Goal: Task Accomplishment & Management: Manage account settings

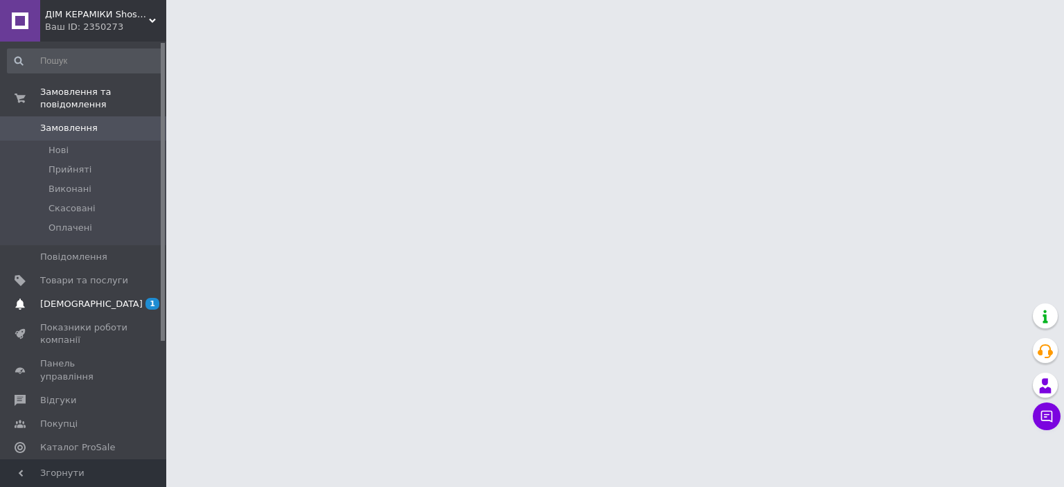
click at [79, 298] on span "[DEMOGRAPHIC_DATA]" at bounding box center [91, 304] width 102 height 12
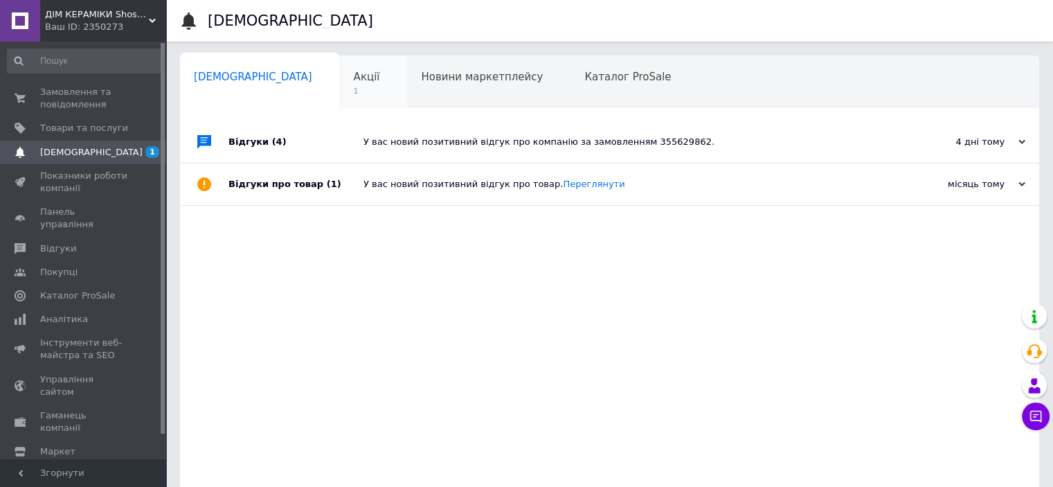
click at [354, 93] on span "1" at bounding box center [367, 91] width 26 height 10
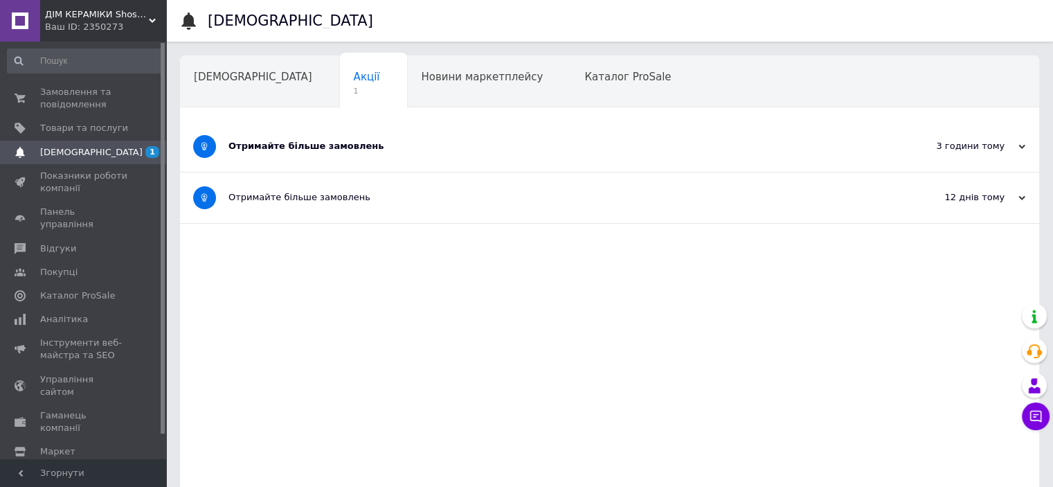
click at [285, 150] on div "Отримайте більше замовлень" at bounding box center [558, 146] width 659 height 12
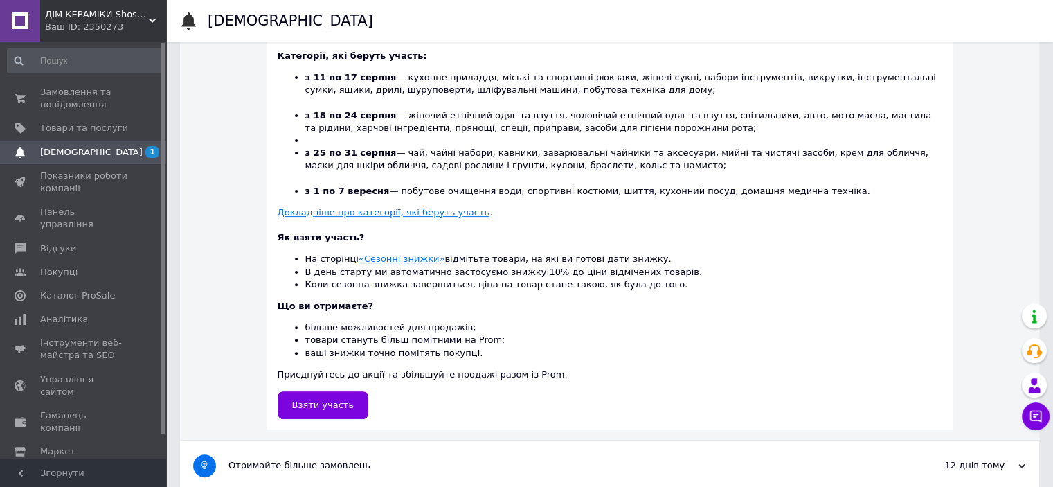
scroll to position [394, 0]
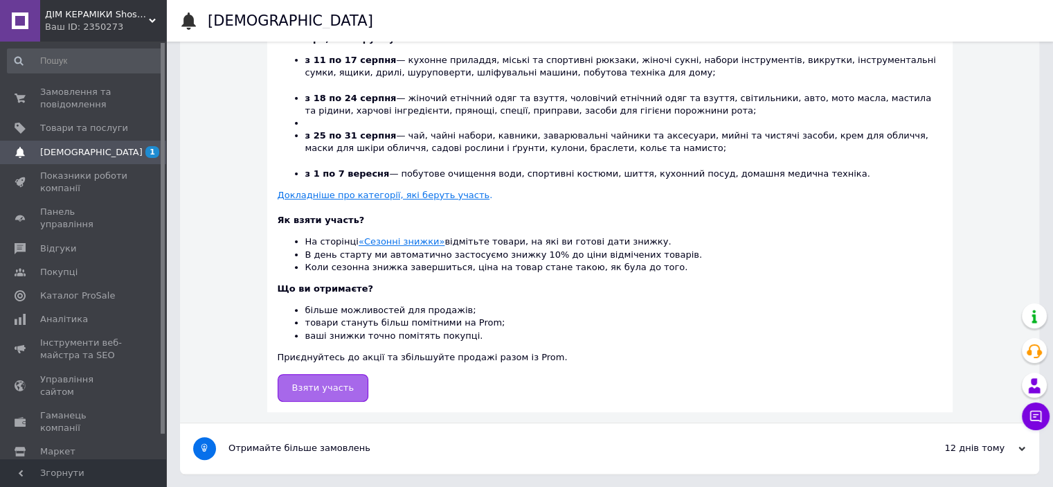
click at [335, 380] on link "Взяти участь" at bounding box center [323, 388] width 91 height 28
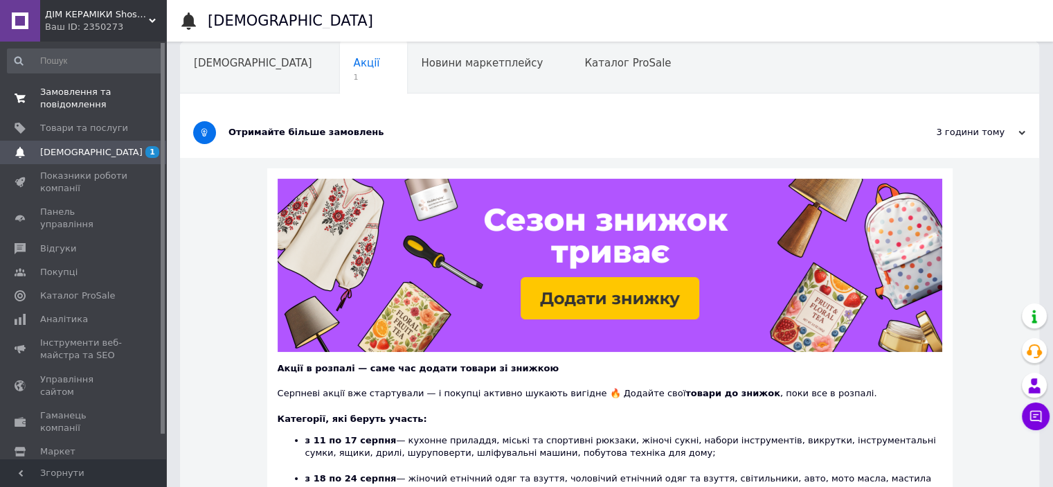
scroll to position [0, 0]
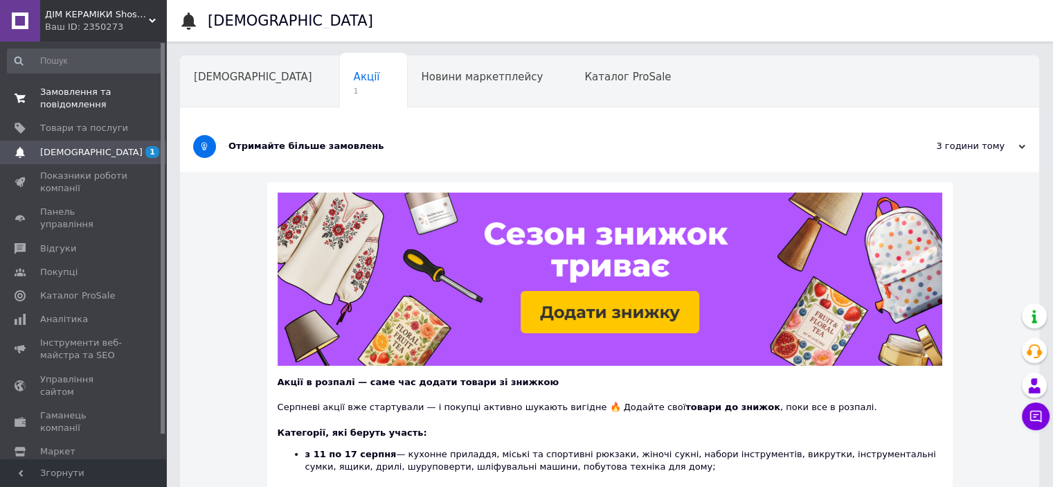
click at [74, 105] on span "Замовлення та повідомлення" at bounding box center [84, 98] width 88 height 25
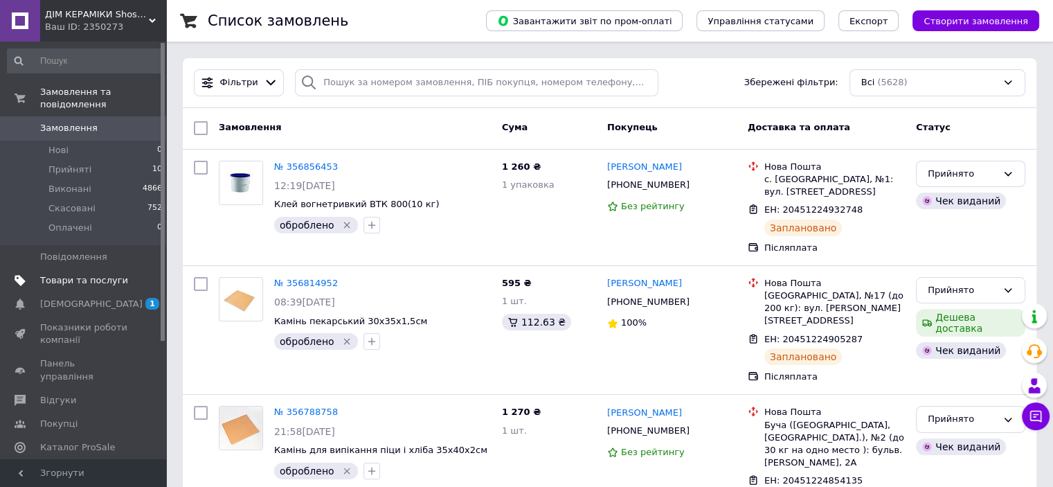
click at [58, 274] on span "Товари та послуги" at bounding box center [84, 280] width 88 height 12
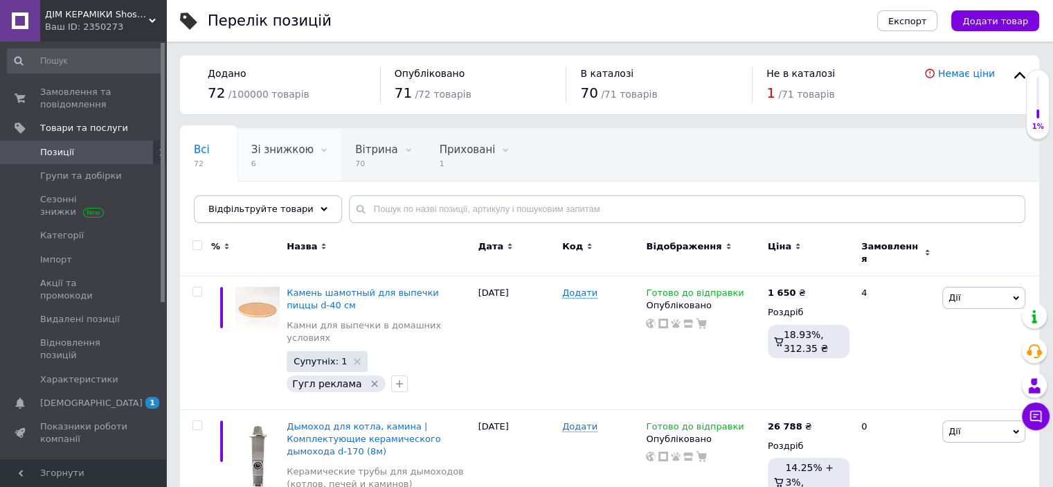
click at [283, 152] on span "Зі знижкою" at bounding box center [282, 149] width 62 height 12
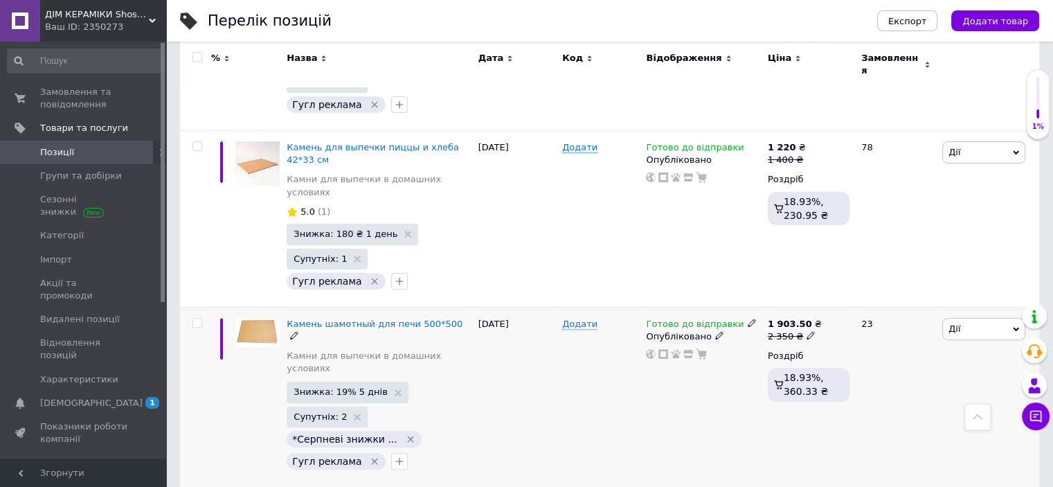
scroll to position [415, 0]
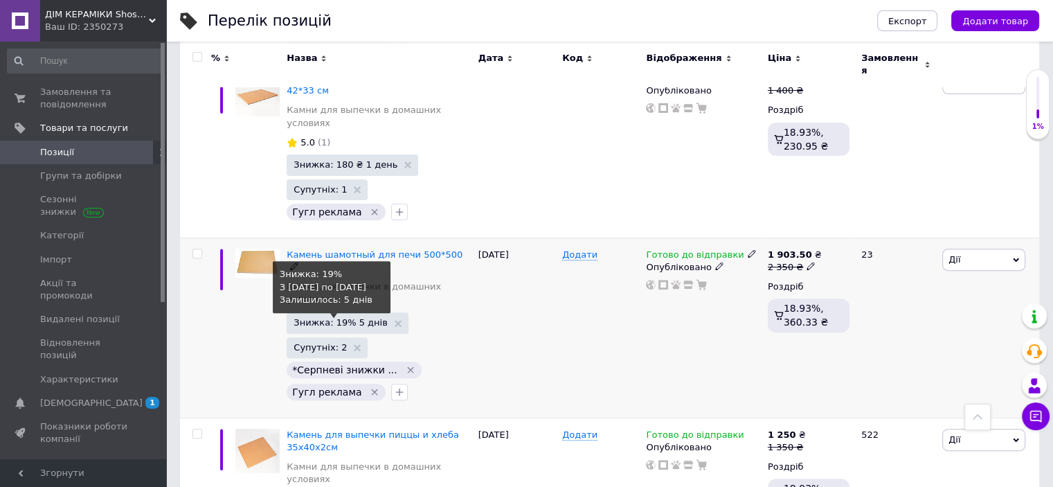
click at [340, 318] on span "Знижка: 19% 5 днів" at bounding box center [341, 322] width 94 height 9
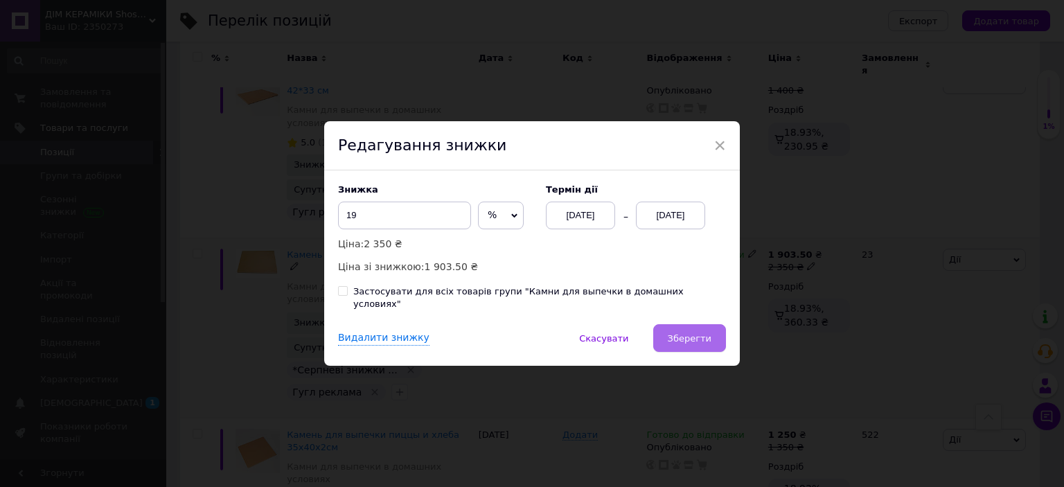
click at [688, 333] on span "Зберегти" at bounding box center [690, 338] width 44 height 10
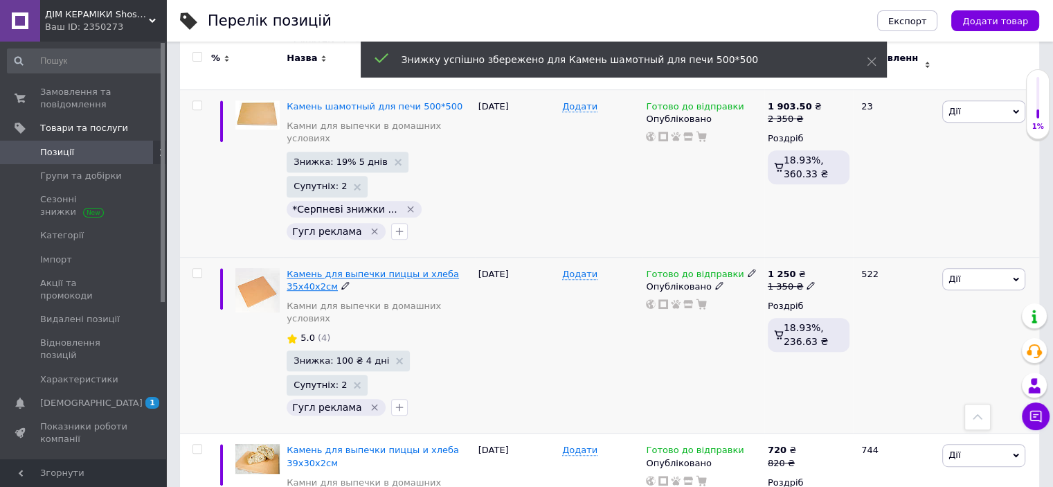
scroll to position [623, 0]
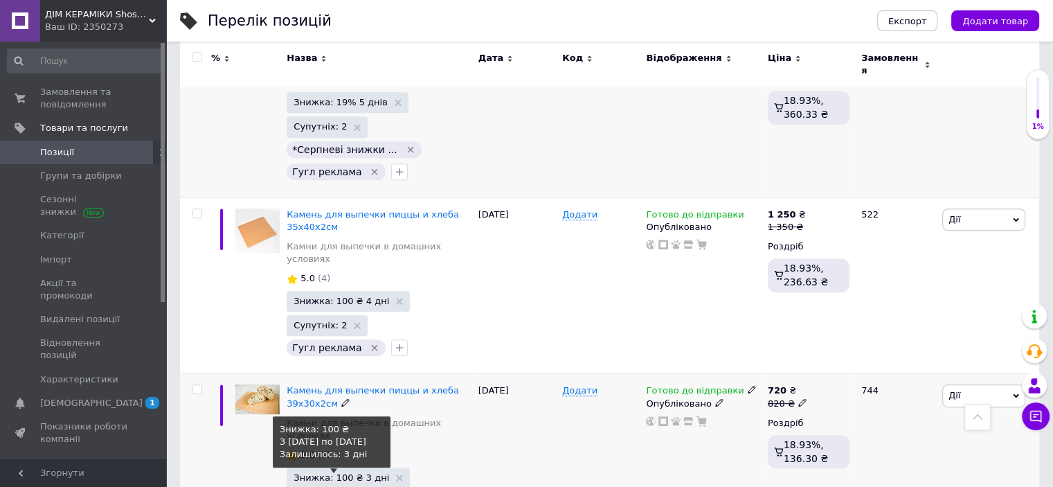
click at [332, 473] on span "Знижка: 100 ₴ 3 дні" at bounding box center [342, 477] width 96 height 9
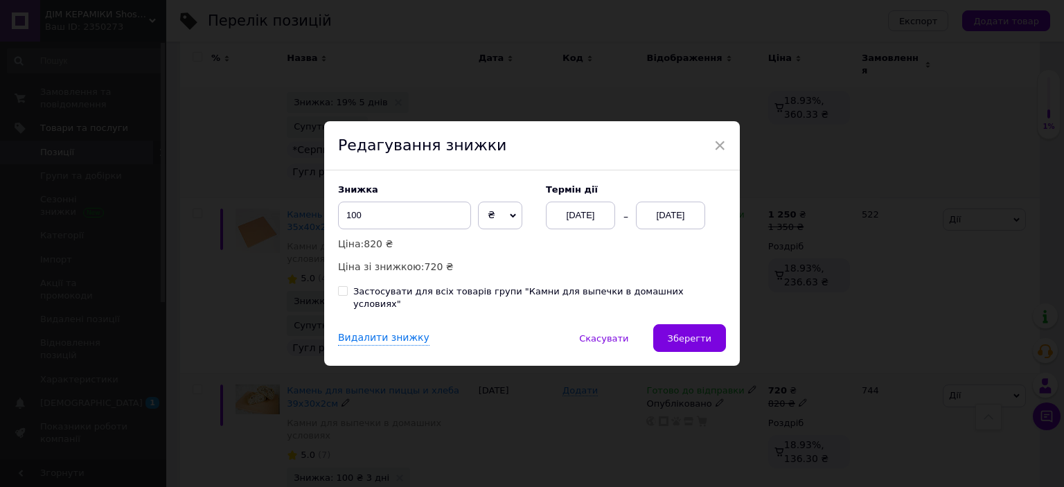
click at [674, 213] on div "[DATE]" at bounding box center [670, 216] width 69 height 28
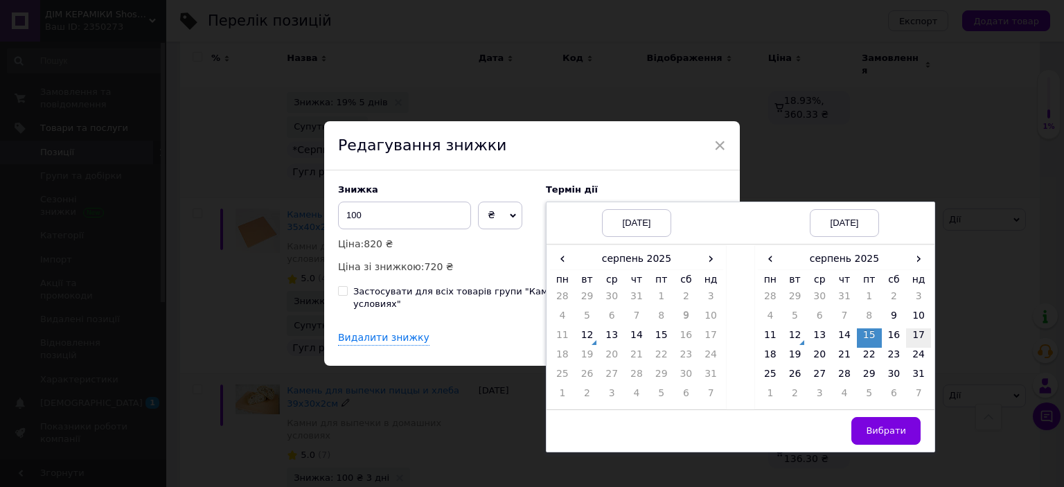
click at [909, 348] on td "17" at bounding box center [918, 337] width 25 height 19
click at [895, 436] on span "Вибрати" at bounding box center [886, 430] width 40 height 10
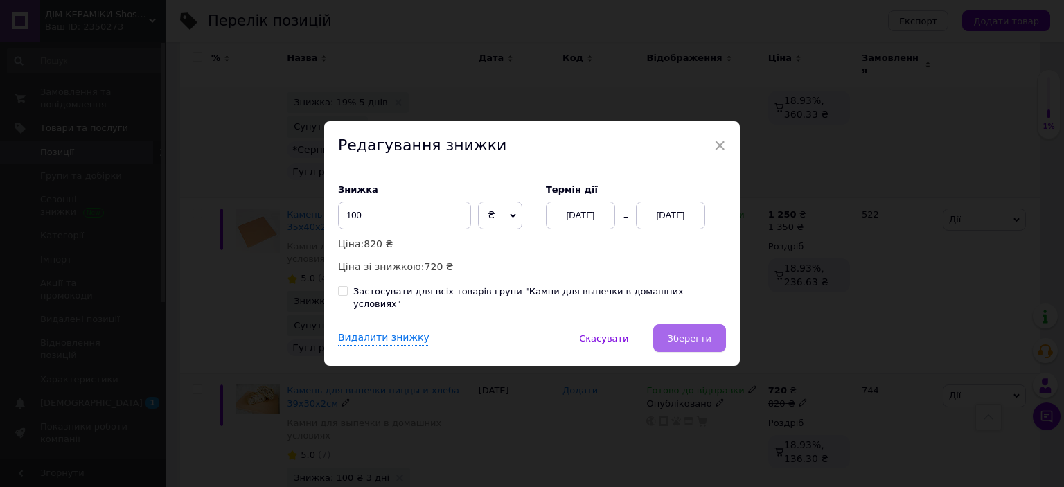
click at [676, 333] on span "Зберегти" at bounding box center [690, 338] width 44 height 10
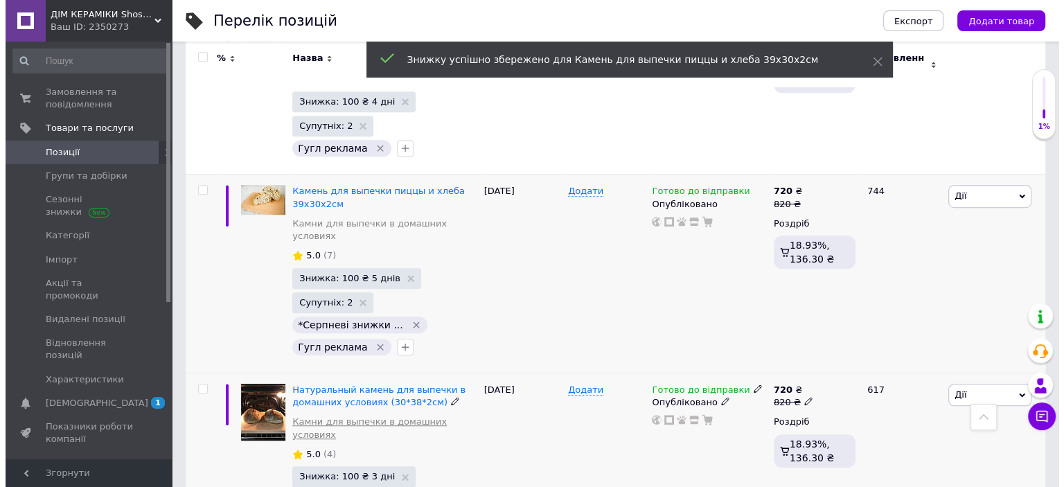
scroll to position [823, 0]
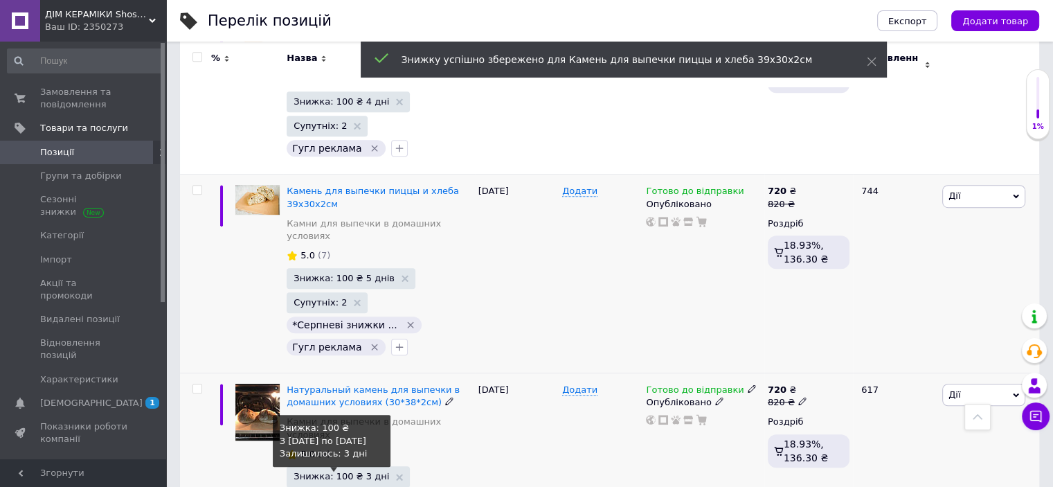
click at [337, 472] on span "Знижка: 100 ₴ 3 дні" at bounding box center [342, 476] width 96 height 9
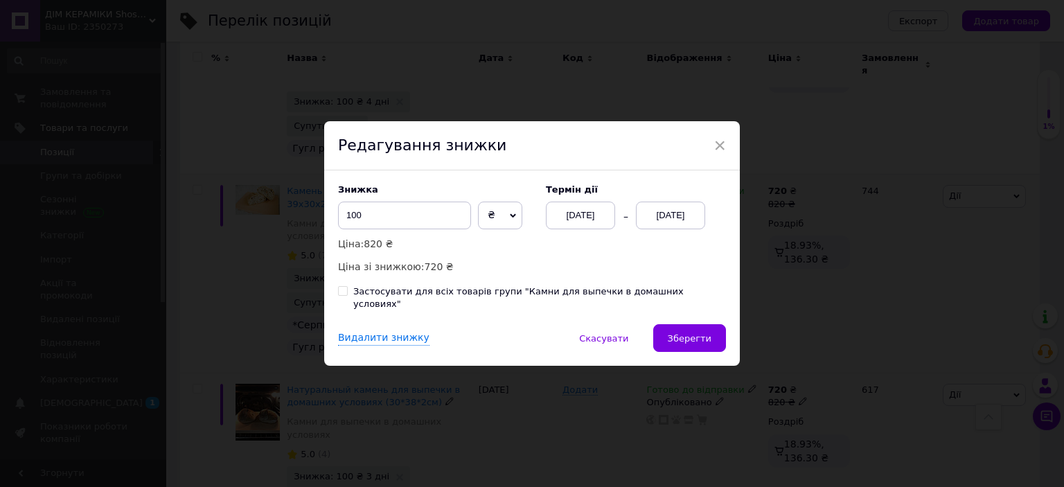
click at [665, 227] on div "[DATE]" at bounding box center [670, 216] width 69 height 28
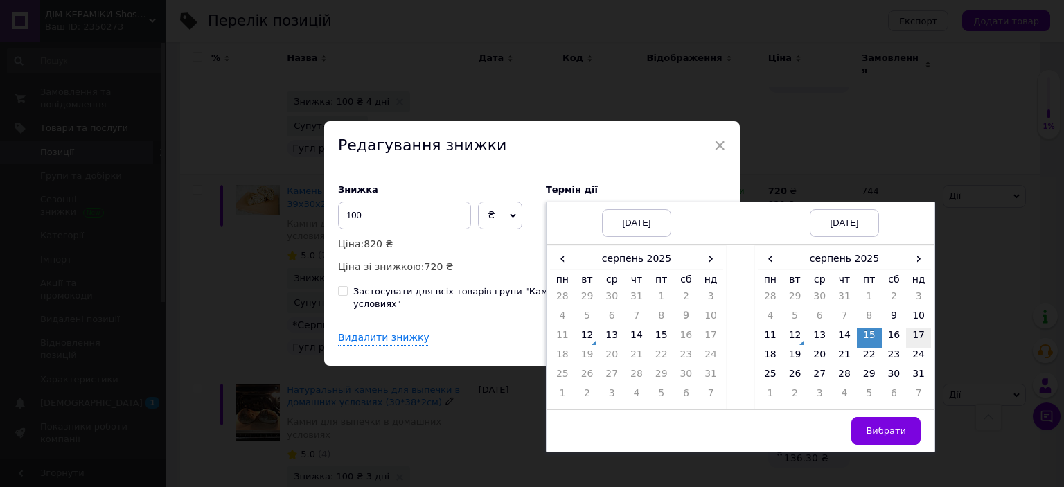
click at [911, 339] on td "17" at bounding box center [918, 337] width 25 height 19
click at [906, 430] on button "Вибрати" at bounding box center [885, 431] width 69 height 28
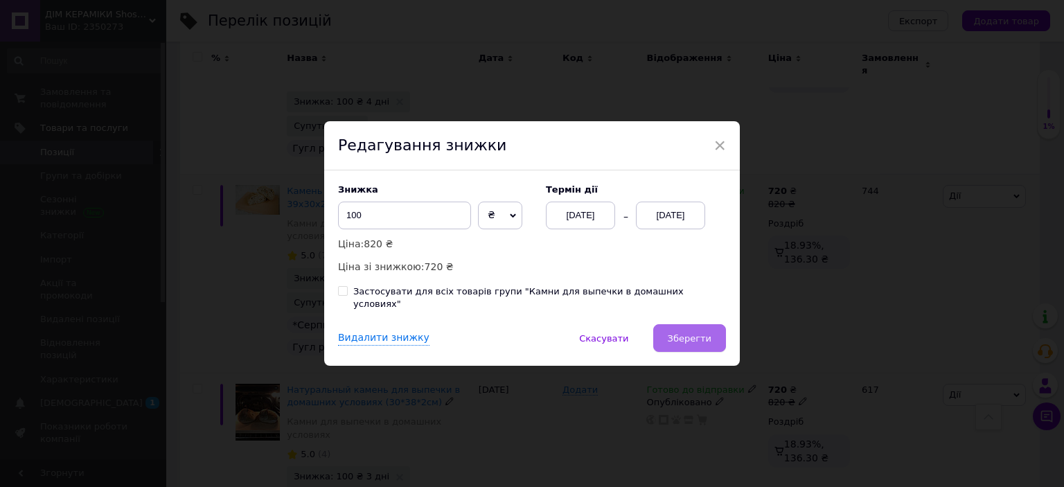
click at [690, 337] on span "Зберегти" at bounding box center [690, 338] width 44 height 10
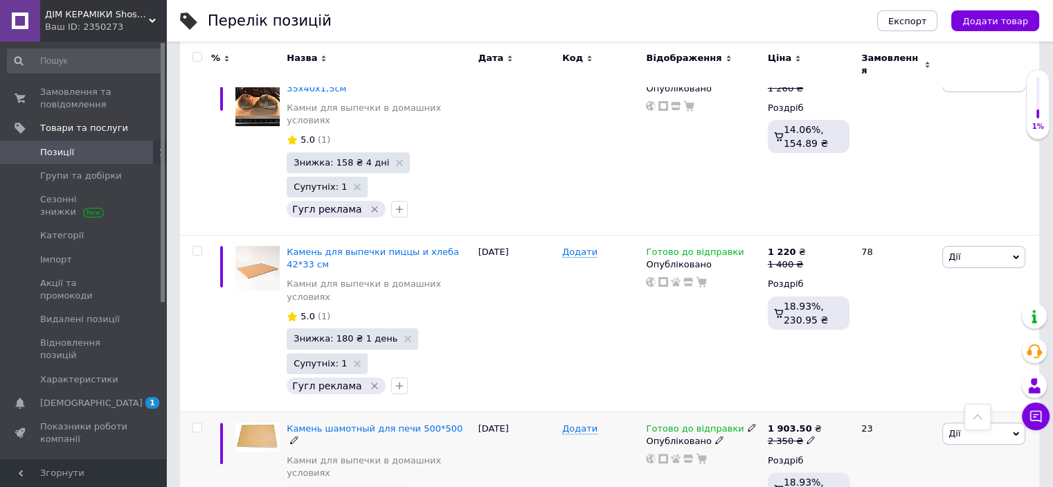
scroll to position [130, 0]
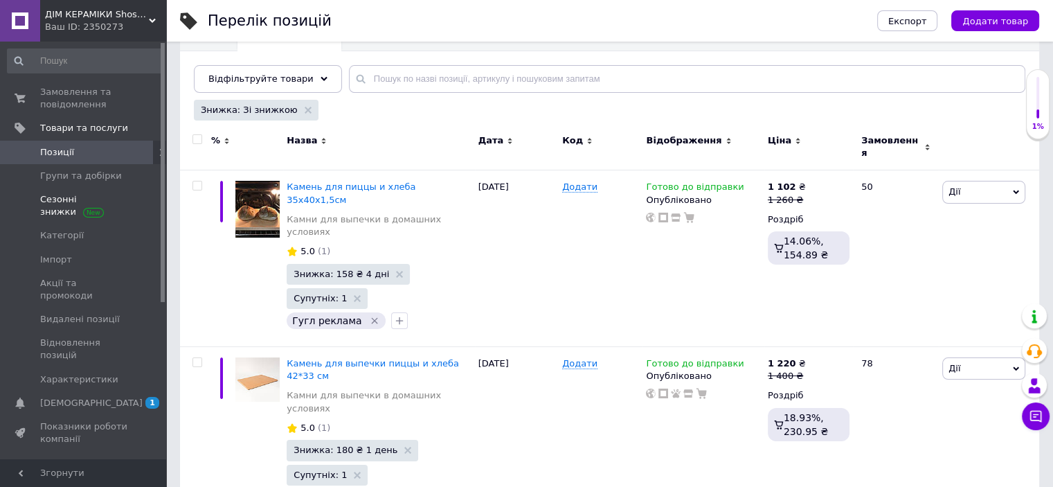
click at [73, 213] on span "Сезонні знижки" at bounding box center [84, 205] width 88 height 25
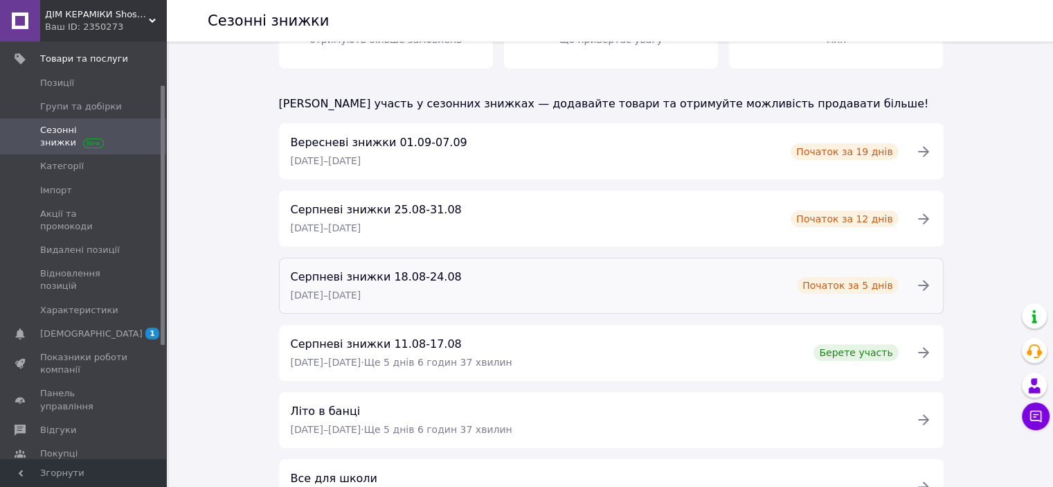
scroll to position [269, 0]
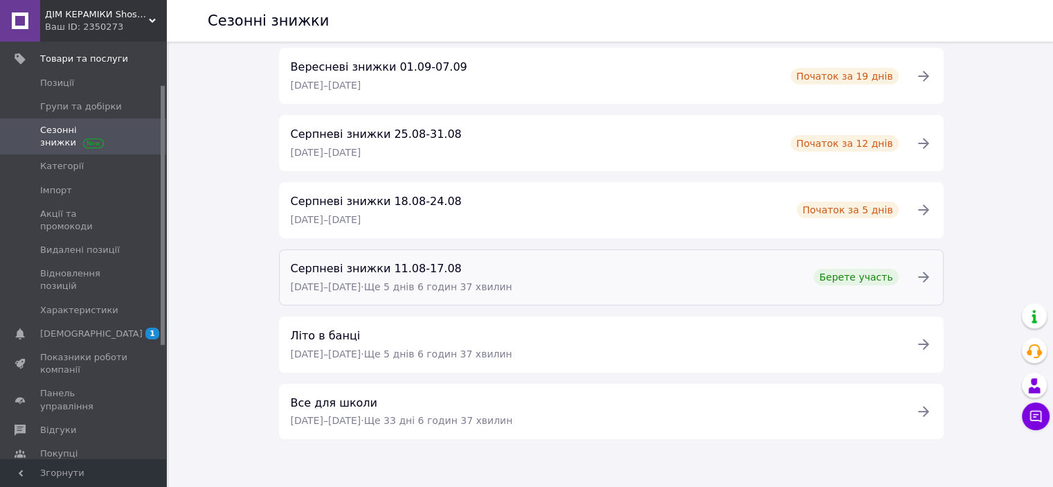
click at [392, 283] on span "· Ще 5 днів 6 годин 37 хвилин" at bounding box center [436, 286] width 151 height 11
